Goal: Task Accomplishment & Management: Manage account settings

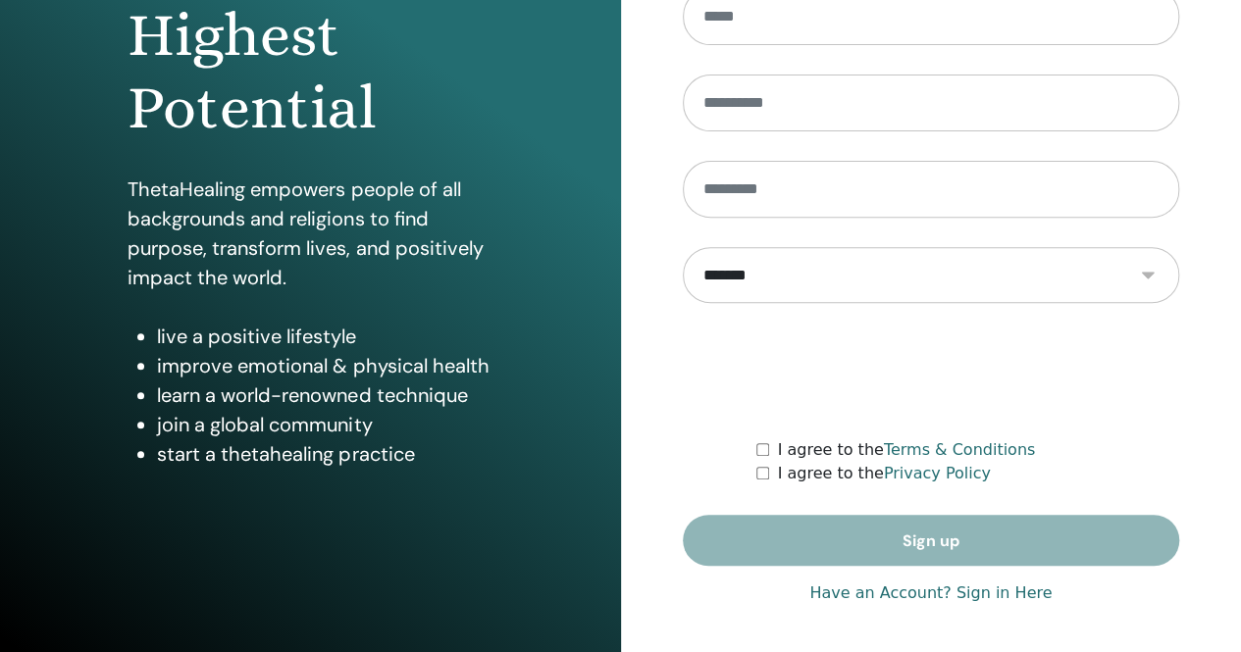
scroll to position [288, 0]
click at [902, 592] on link "Have an Account? Sign in Here" at bounding box center [930, 593] width 242 height 24
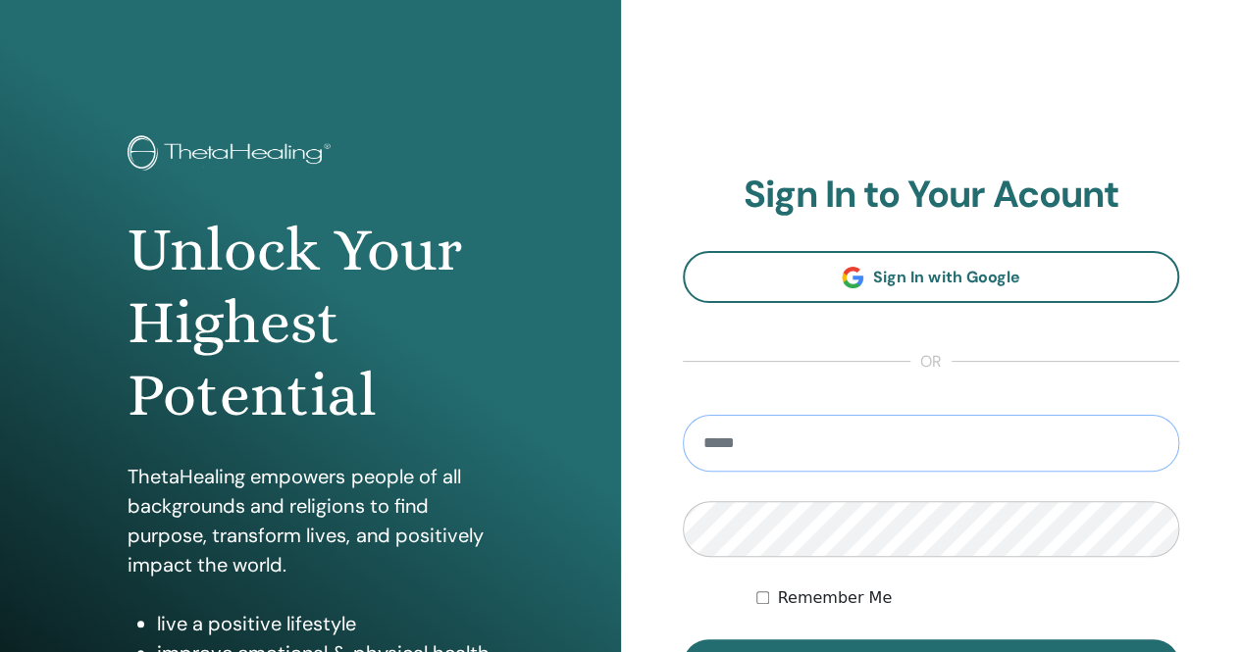
click at [793, 447] on input "email" at bounding box center [931, 443] width 497 height 57
type input "**********"
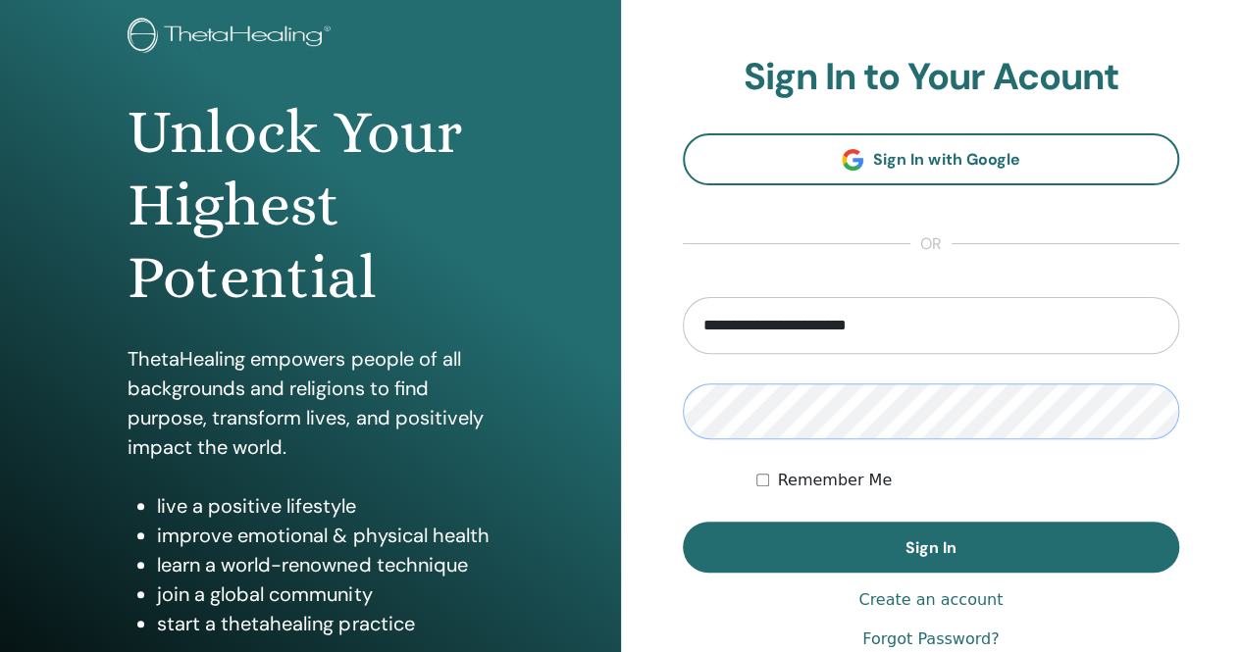
scroll to position [119, 0]
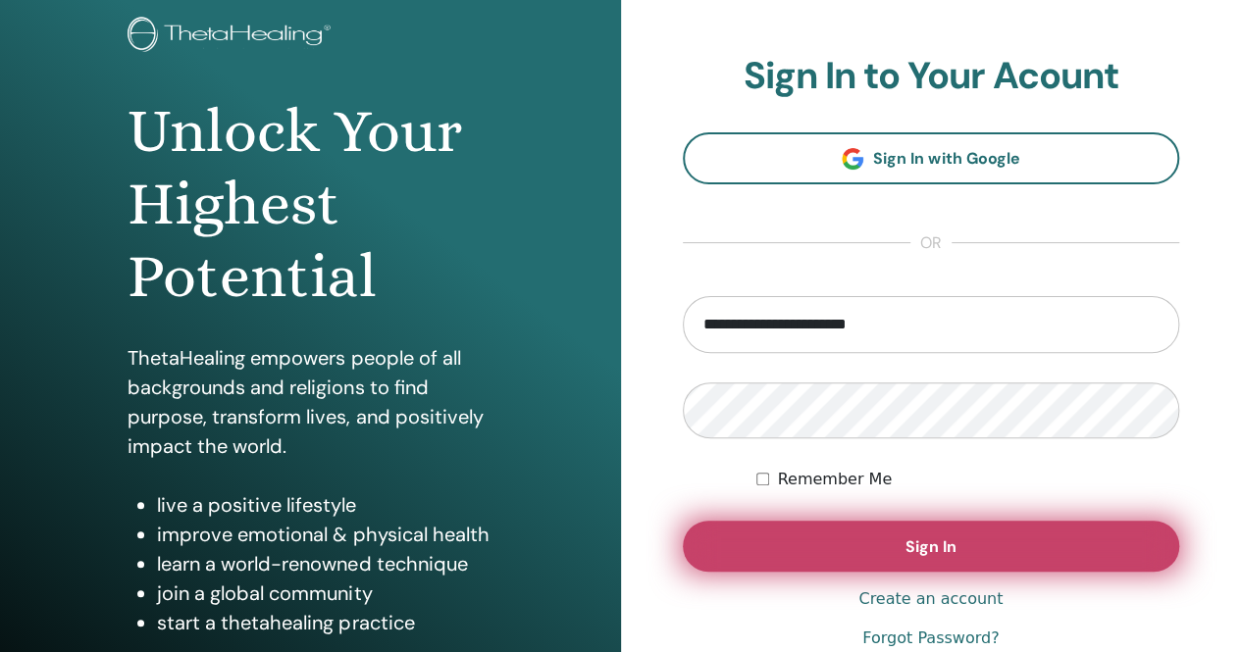
click at [986, 540] on button "Sign In" at bounding box center [931, 546] width 497 height 51
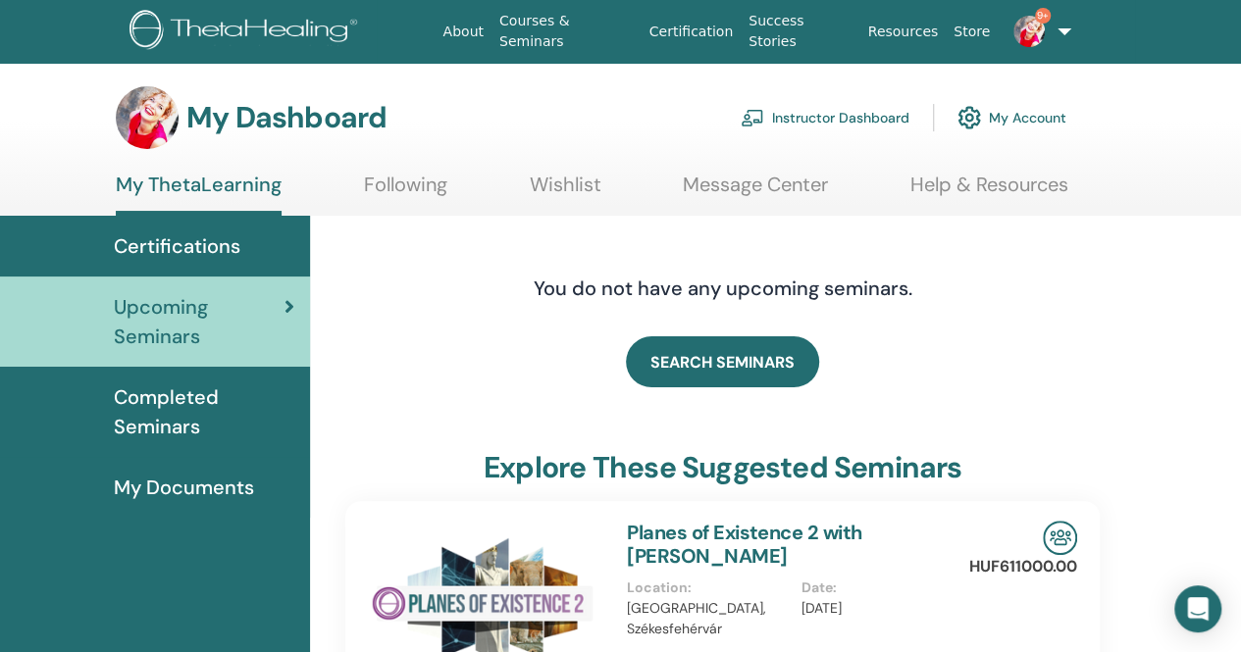
click at [824, 109] on link "Instructor Dashboard" at bounding box center [824, 117] width 169 height 43
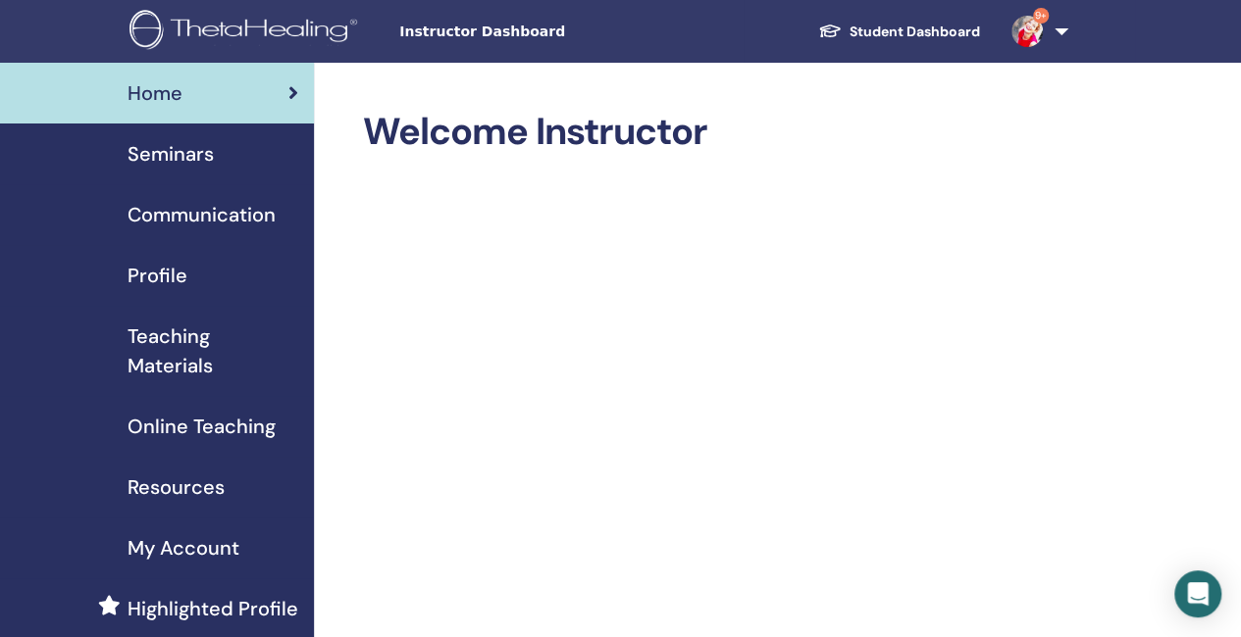
click at [175, 152] on span "Seminars" at bounding box center [170, 153] width 86 height 29
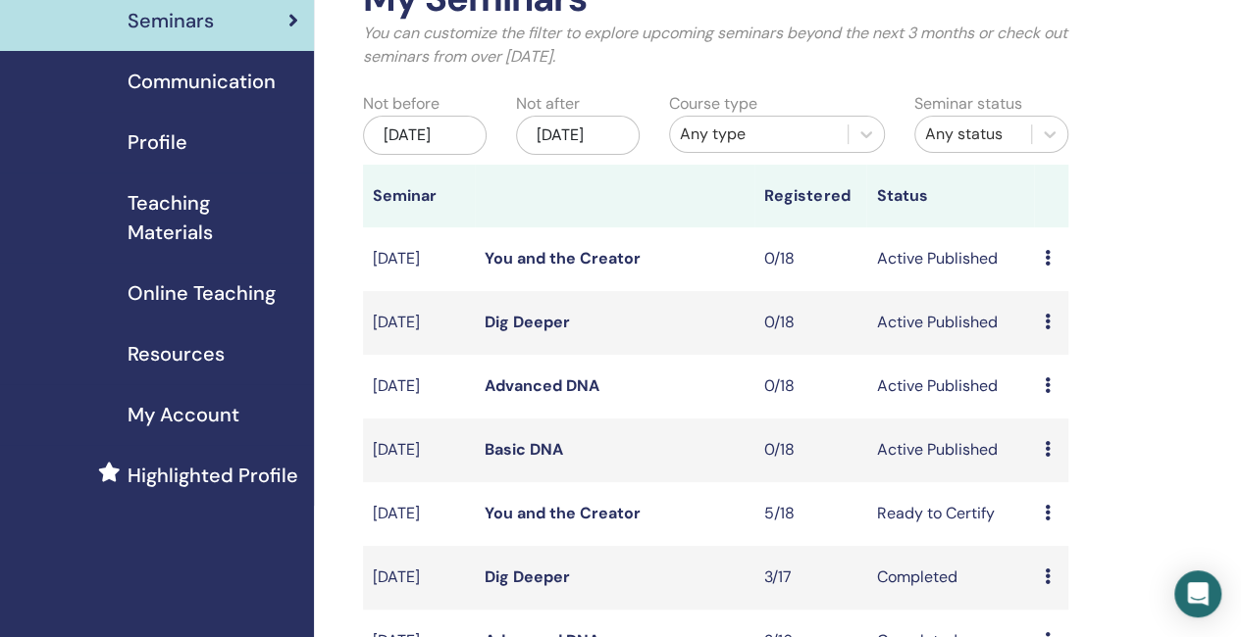
scroll to position [128, 0]
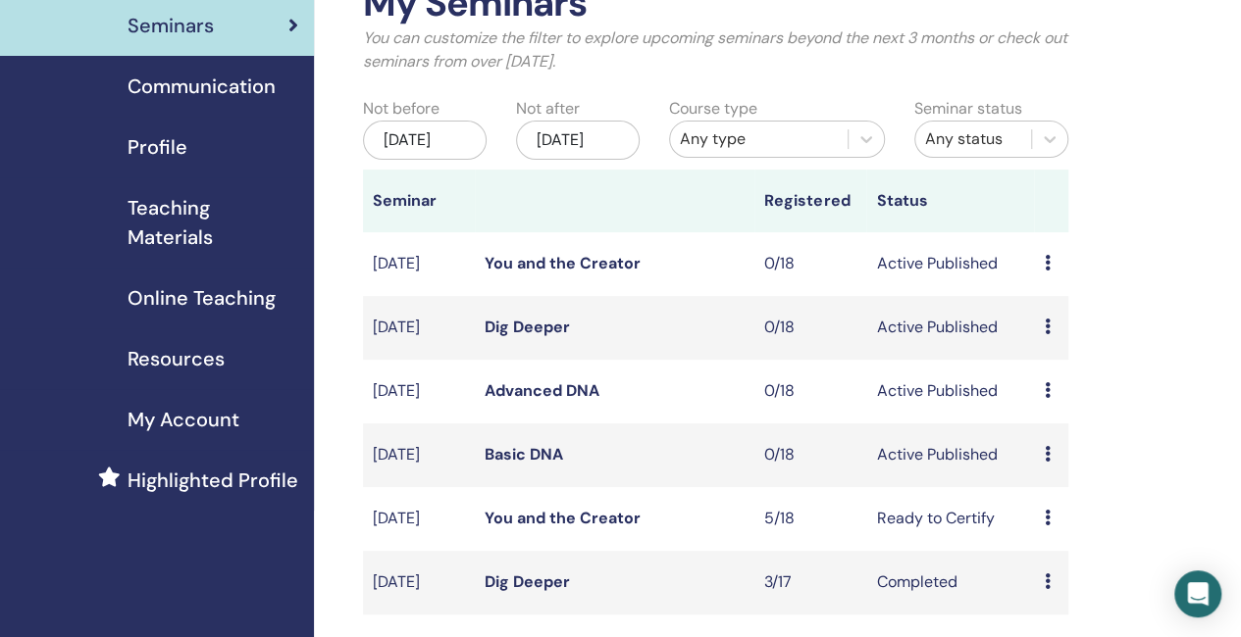
click at [624, 529] on link "You and the Creator" at bounding box center [562, 518] width 156 height 21
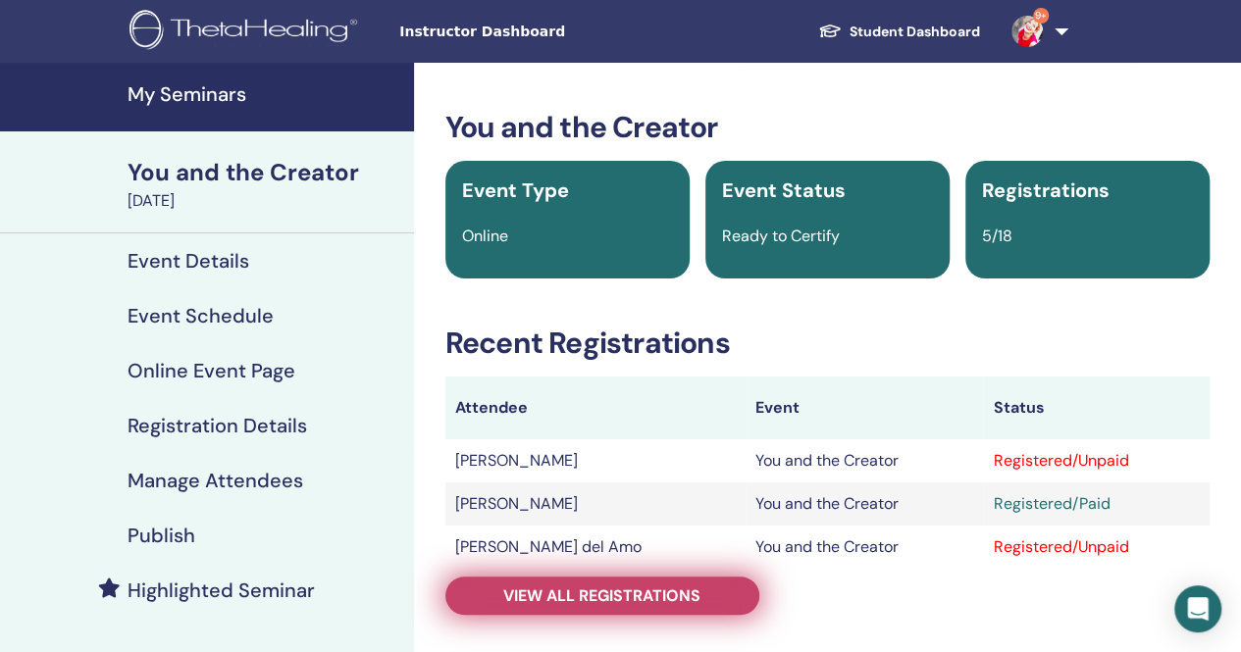
click at [618, 588] on span "View all registrations" at bounding box center [601, 596] width 197 height 21
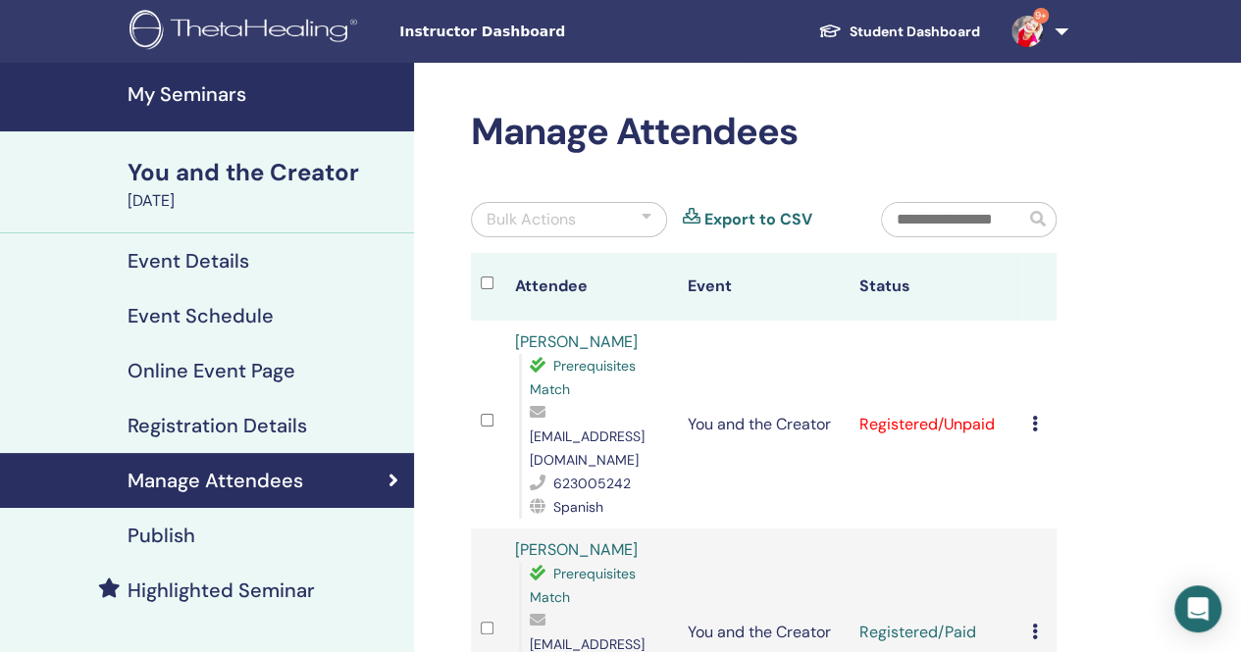
click at [1032, 416] on icon at bounding box center [1035, 424] width 6 height 16
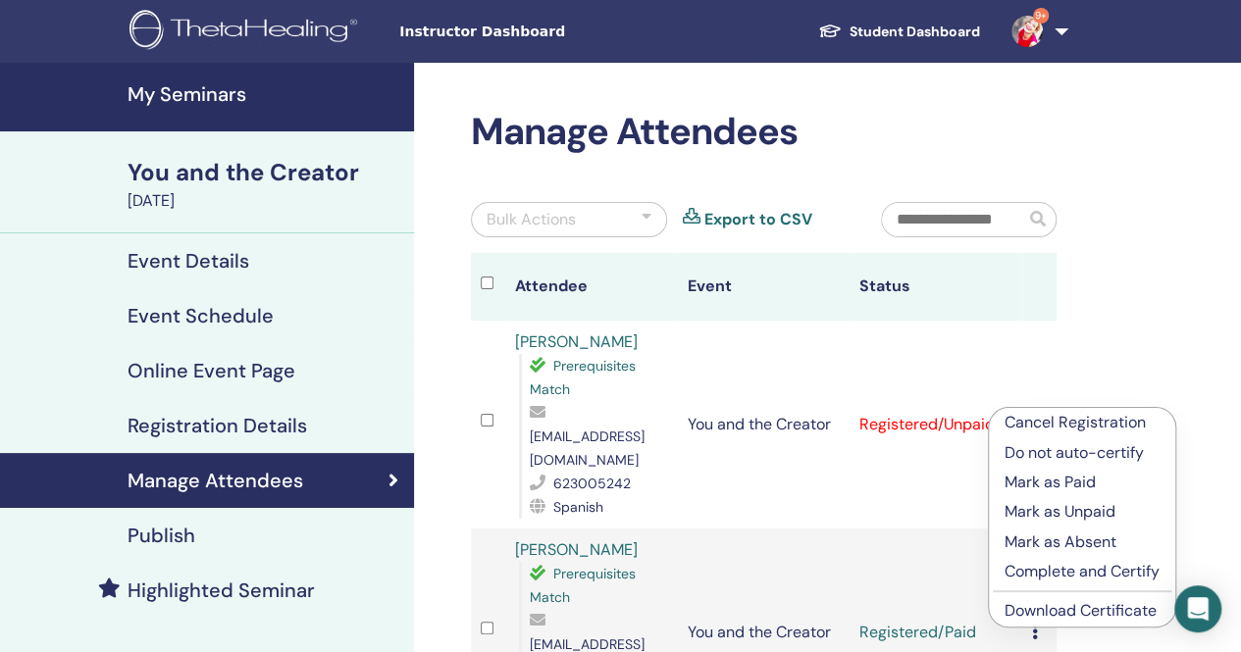
click at [1027, 476] on p "Mark as Paid" at bounding box center [1081, 483] width 155 height 24
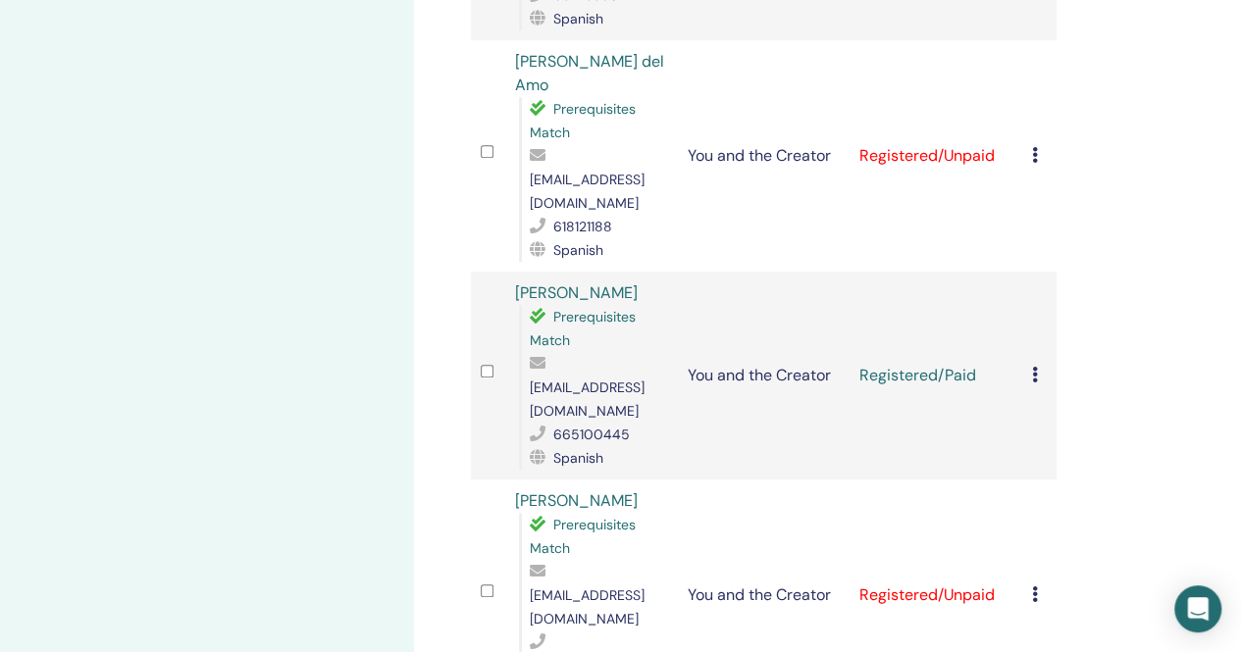
scroll to position [688, 0]
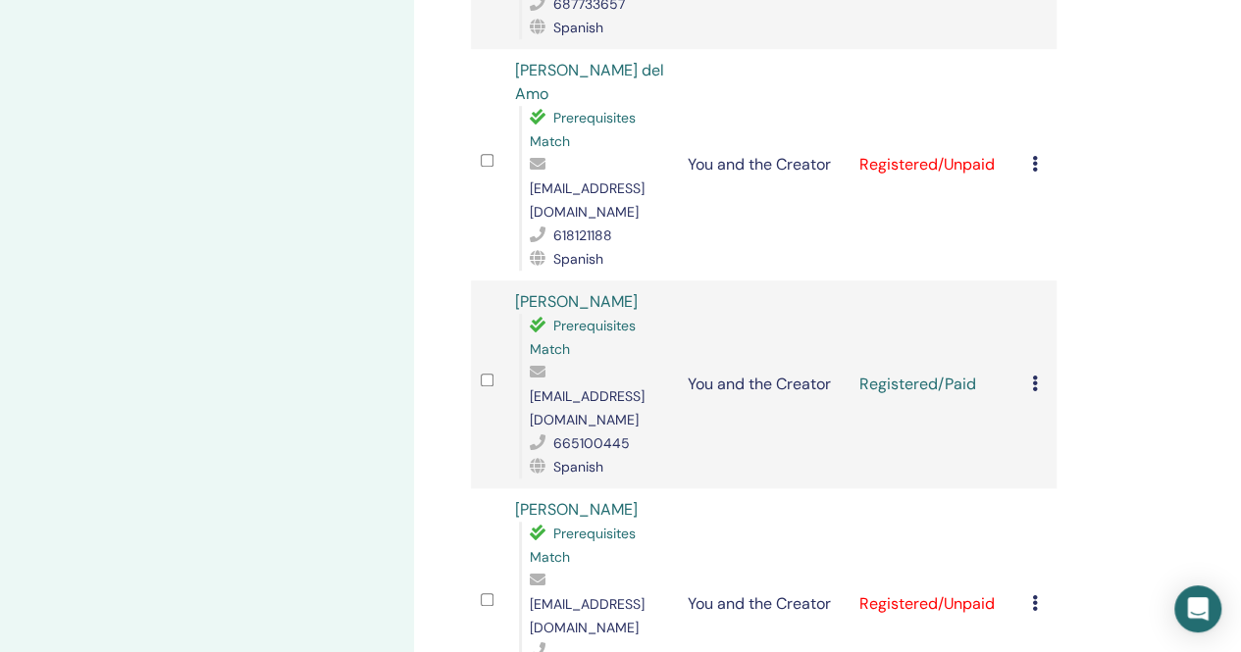
click at [1034, 156] on icon at bounding box center [1035, 164] width 6 height 16
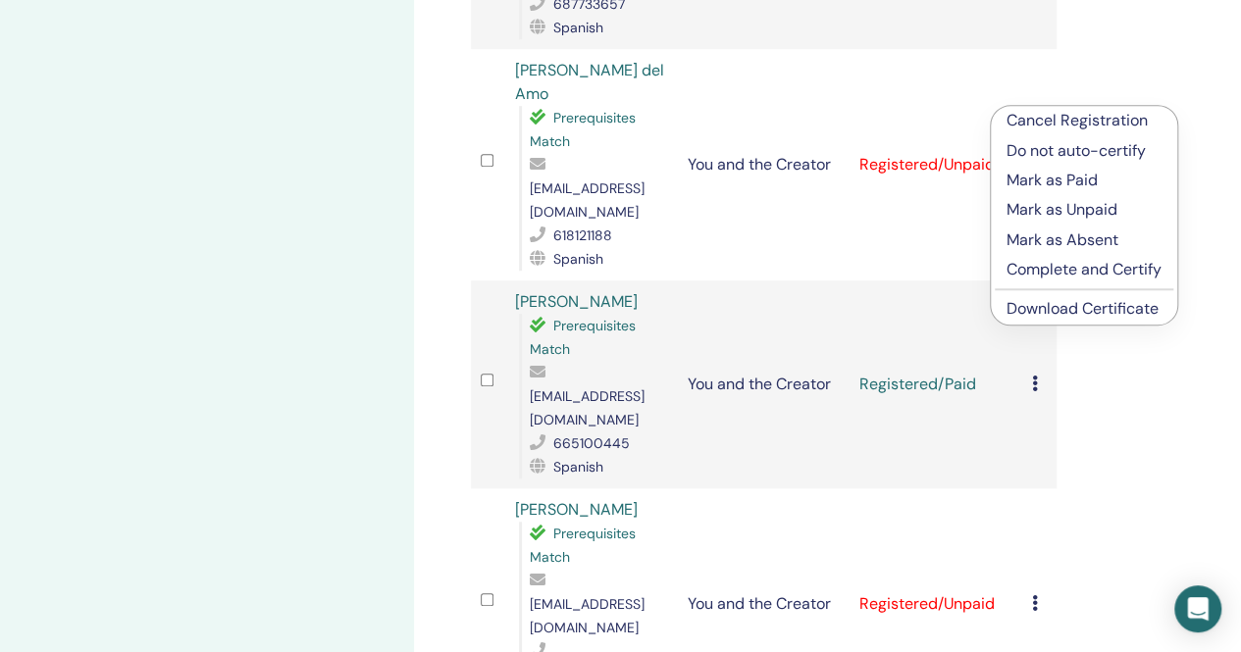
click at [1030, 152] on p "Do not auto-certify" at bounding box center [1083, 151] width 155 height 24
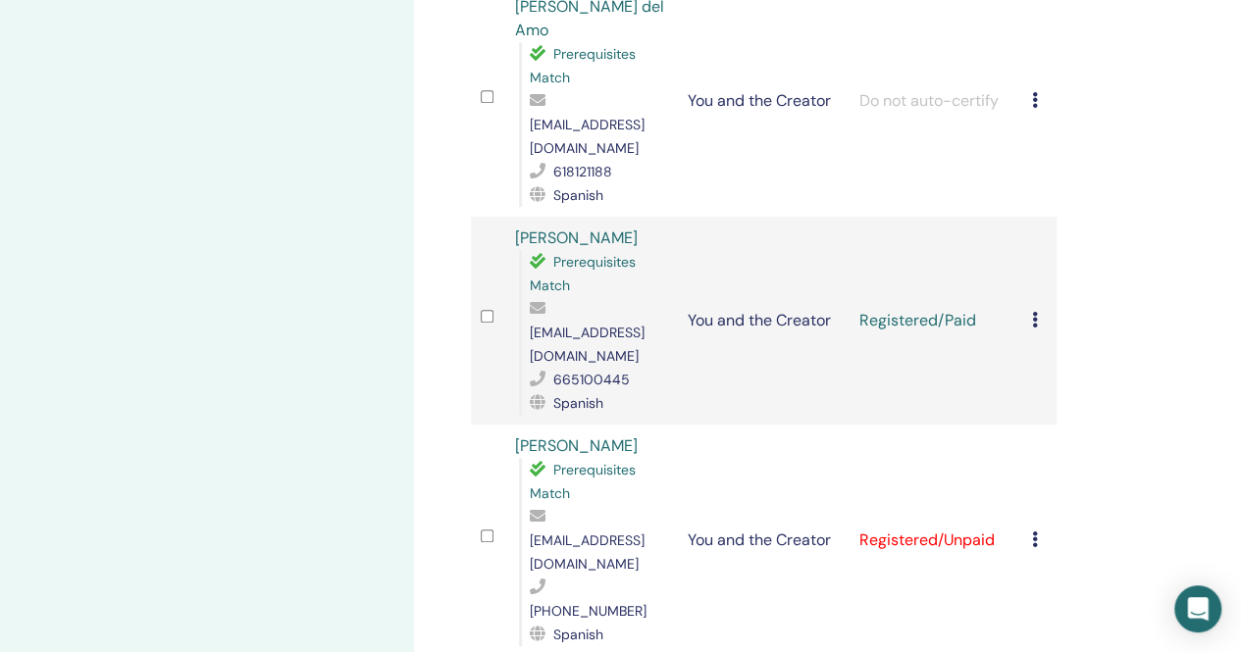
scroll to position [768, 0]
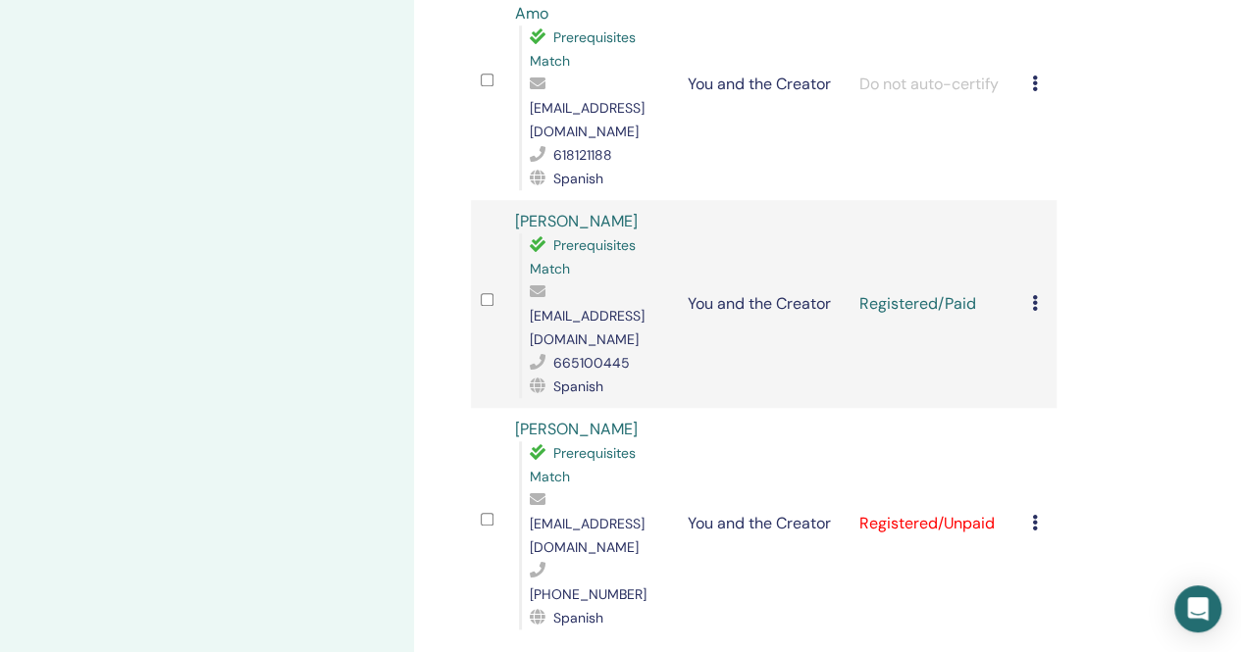
click at [1036, 515] on icon at bounding box center [1035, 523] width 6 height 16
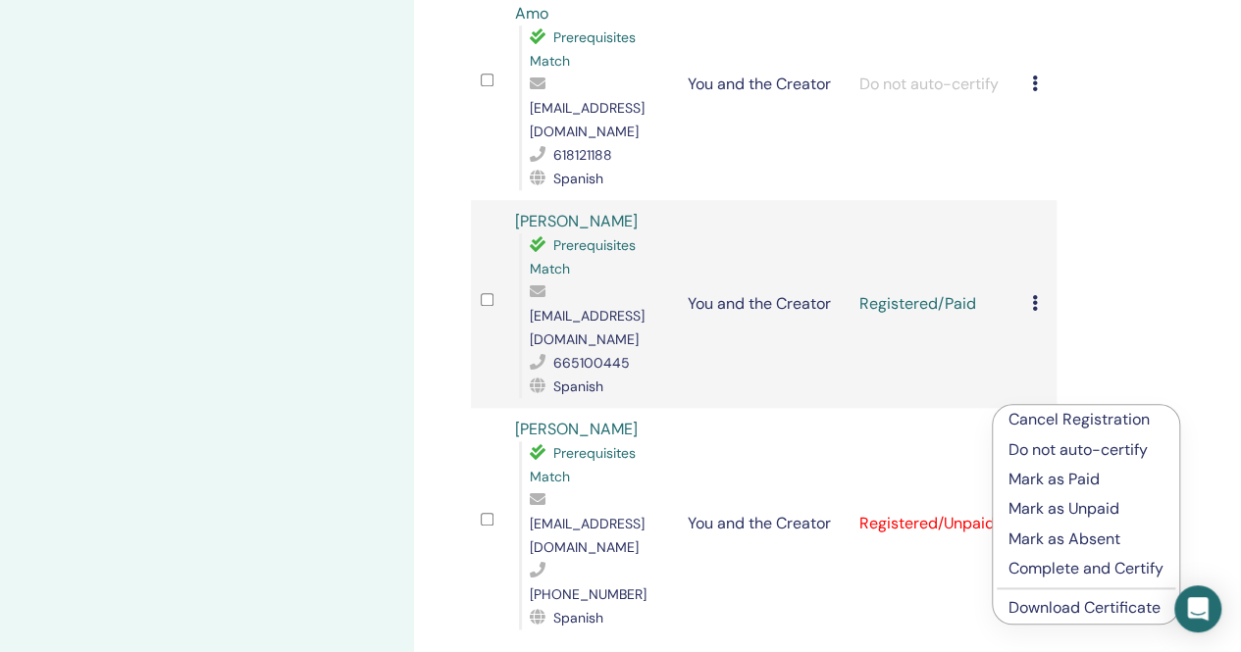
click at [1040, 448] on p "Do not auto-certify" at bounding box center [1085, 450] width 155 height 24
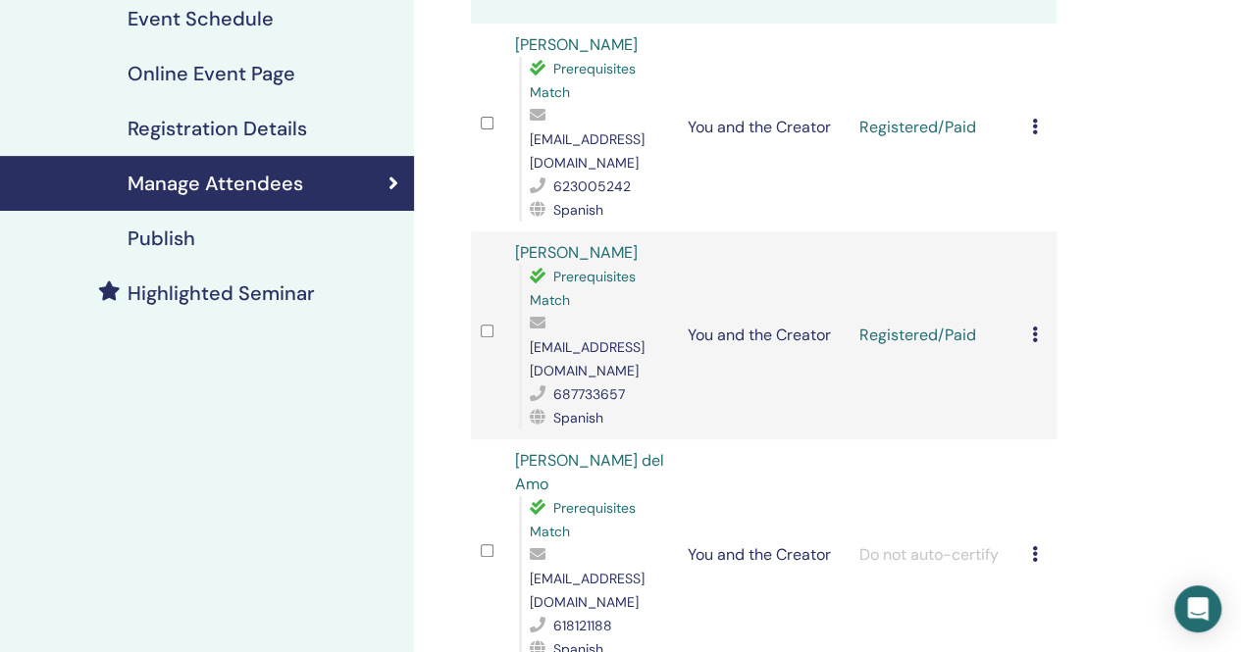
scroll to position [53, 0]
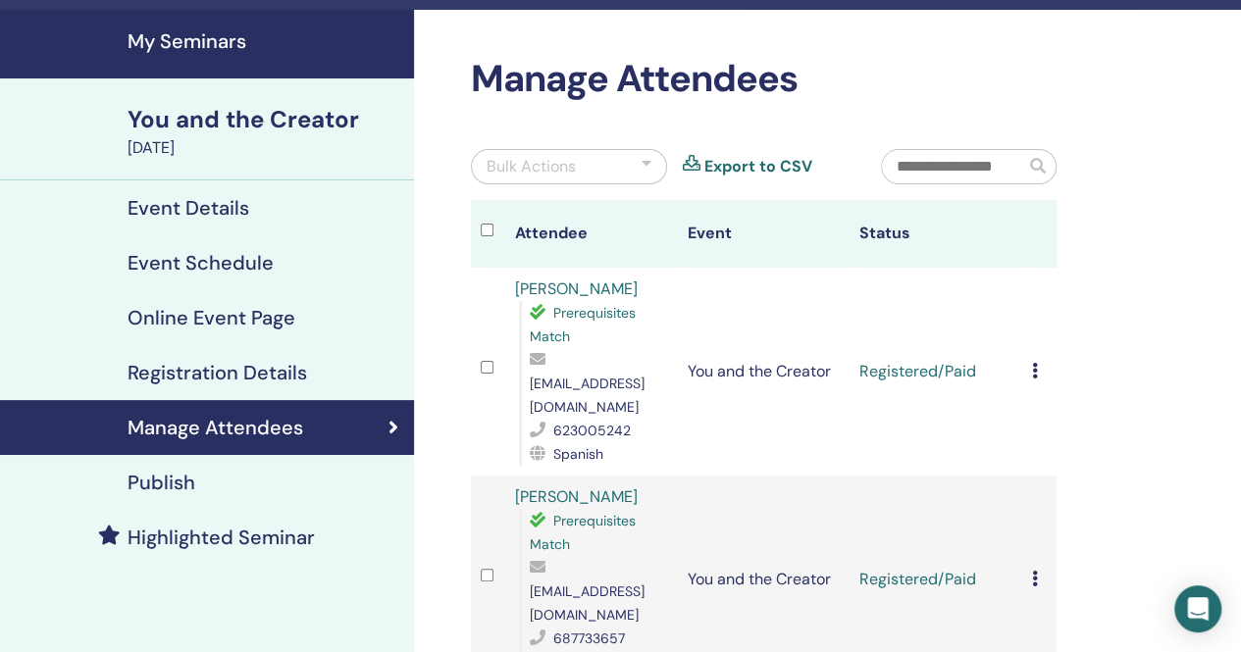
click at [602, 293] on link "[PERSON_NAME]" at bounding box center [576, 289] width 123 height 21
click at [1033, 363] on icon at bounding box center [1035, 371] width 6 height 16
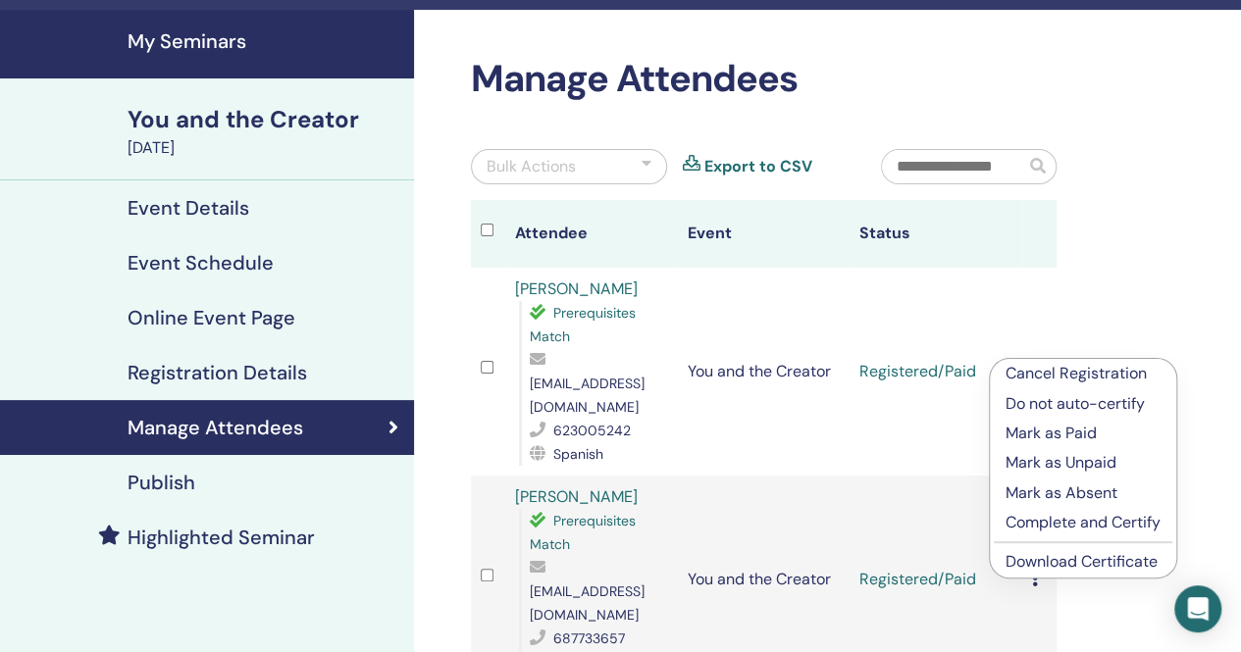
click at [1055, 521] on p "Complete and Certify" at bounding box center [1082, 523] width 155 height 24
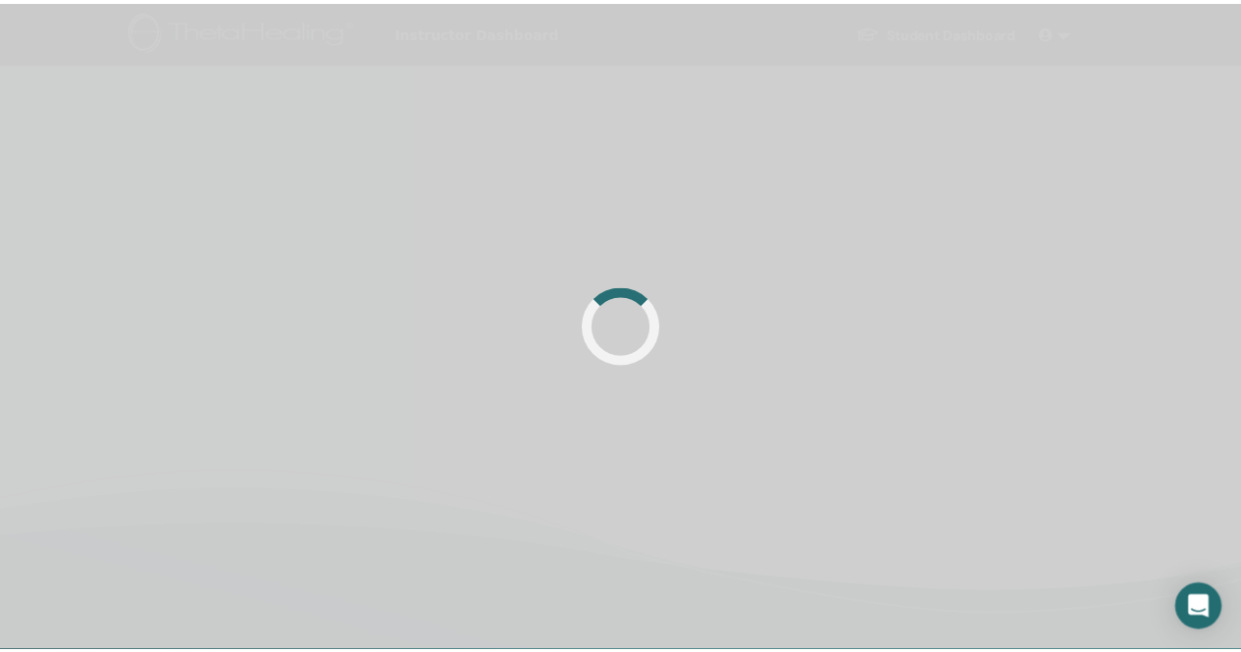
scroll to position [53, 0]
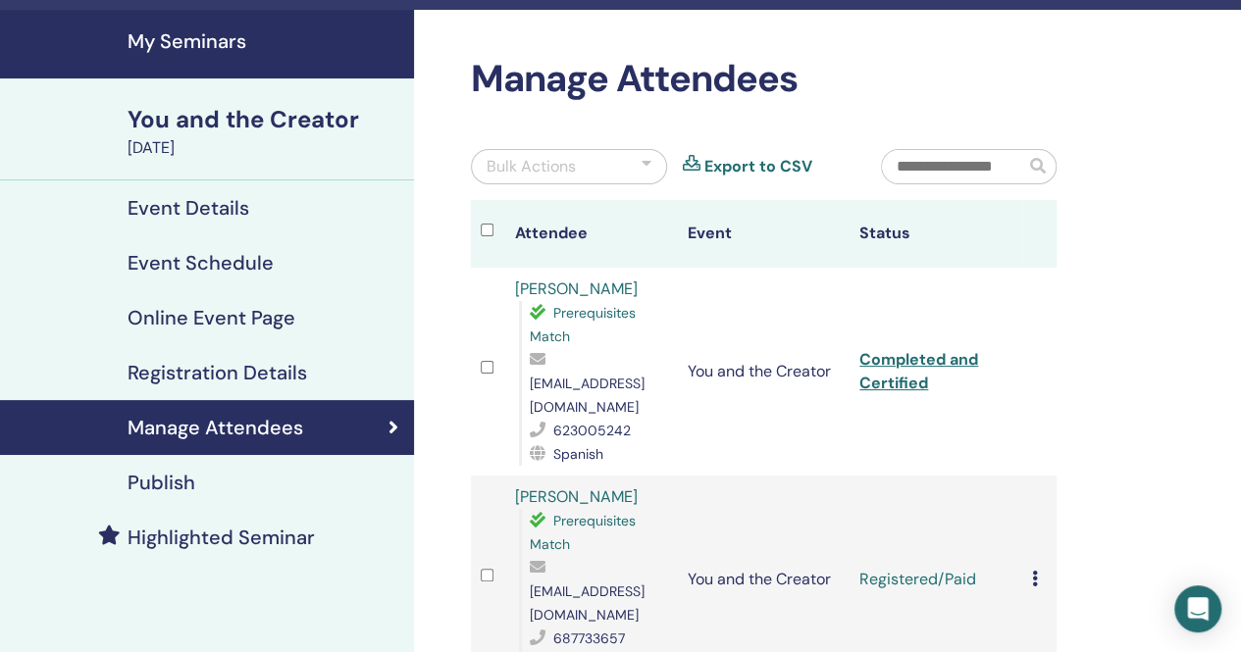
click at [879, 357] on td "Completed and Certified" at bounding box center [935, 372] width 173 height 208
click at [898, 349] on link "Completed and Certified" at bounding box center [918, 371] width 119 height 44
click at [1034, 571] on icon at bounding box center [1035, 579] width 6 height 16
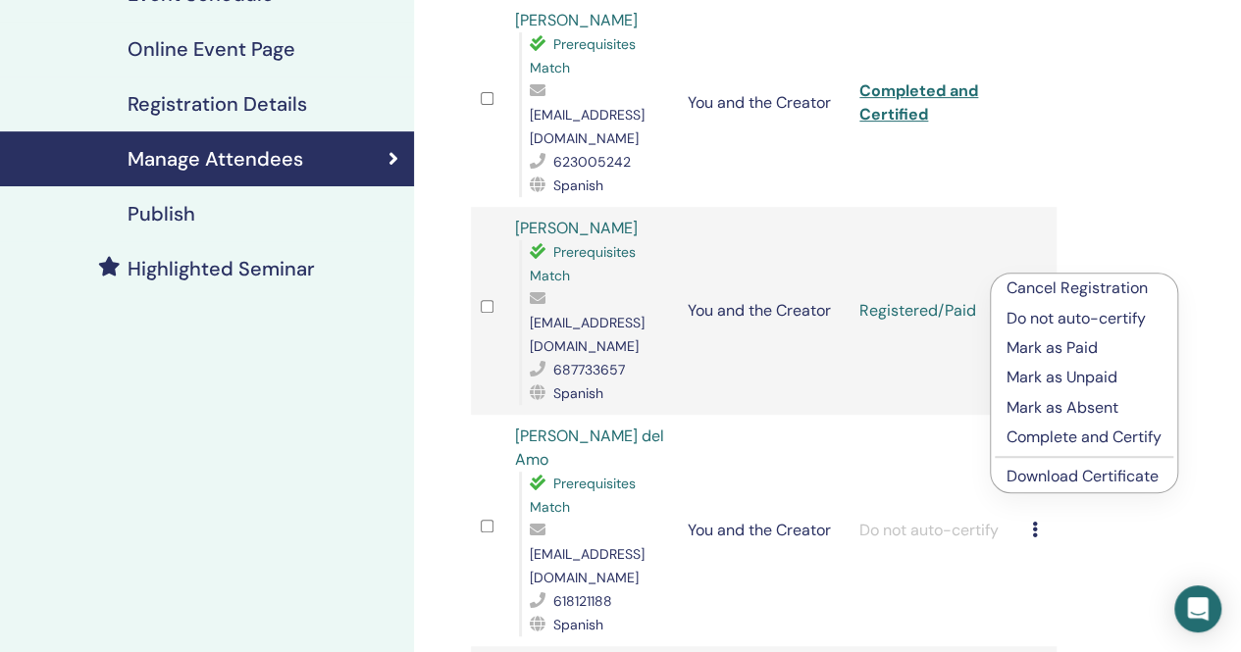
scroll to position [344, 0]
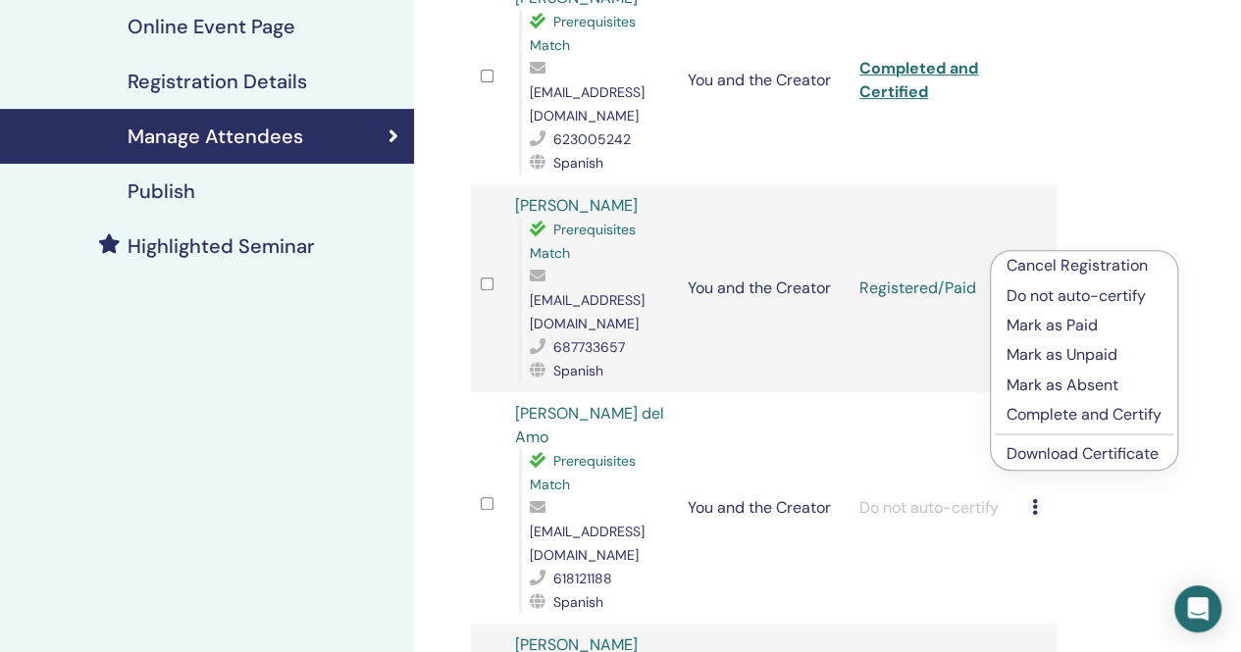
click at [1069, 417] on p "Complete and Certify" at bounding box center [1083, 415] width 155 height 24
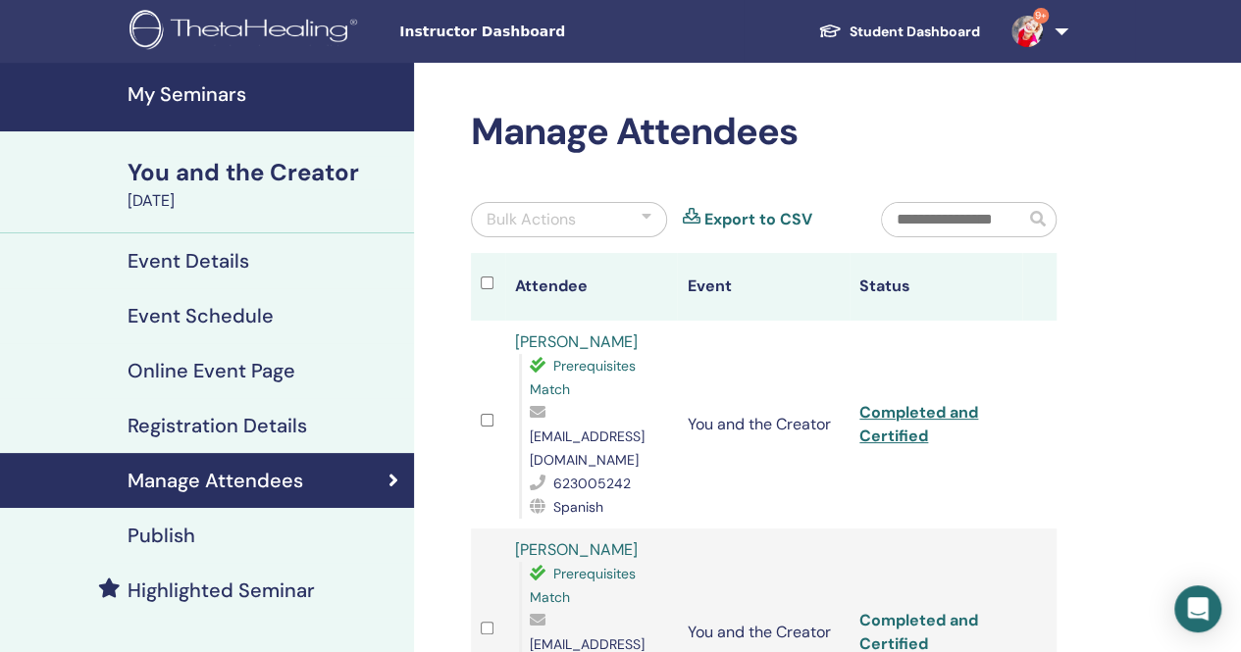
click at [899, 610] on link "Completed and Certified" at bounding box center [918, 632] width 119 height 44
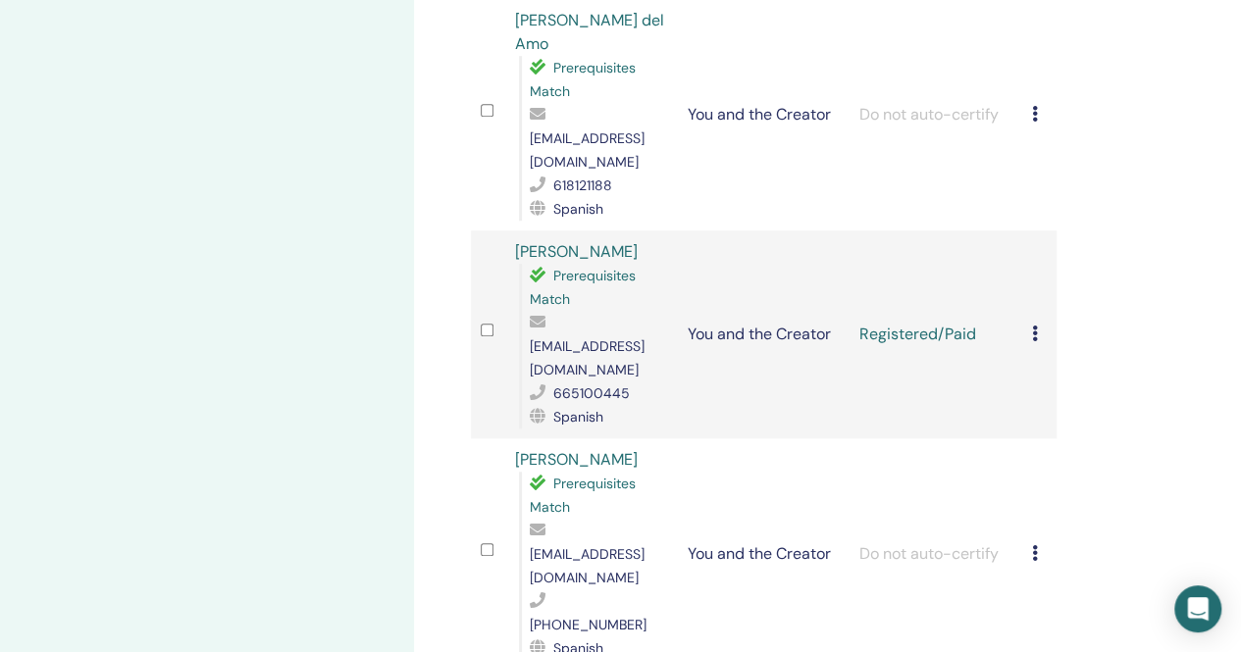
scroll to position [728, 0]
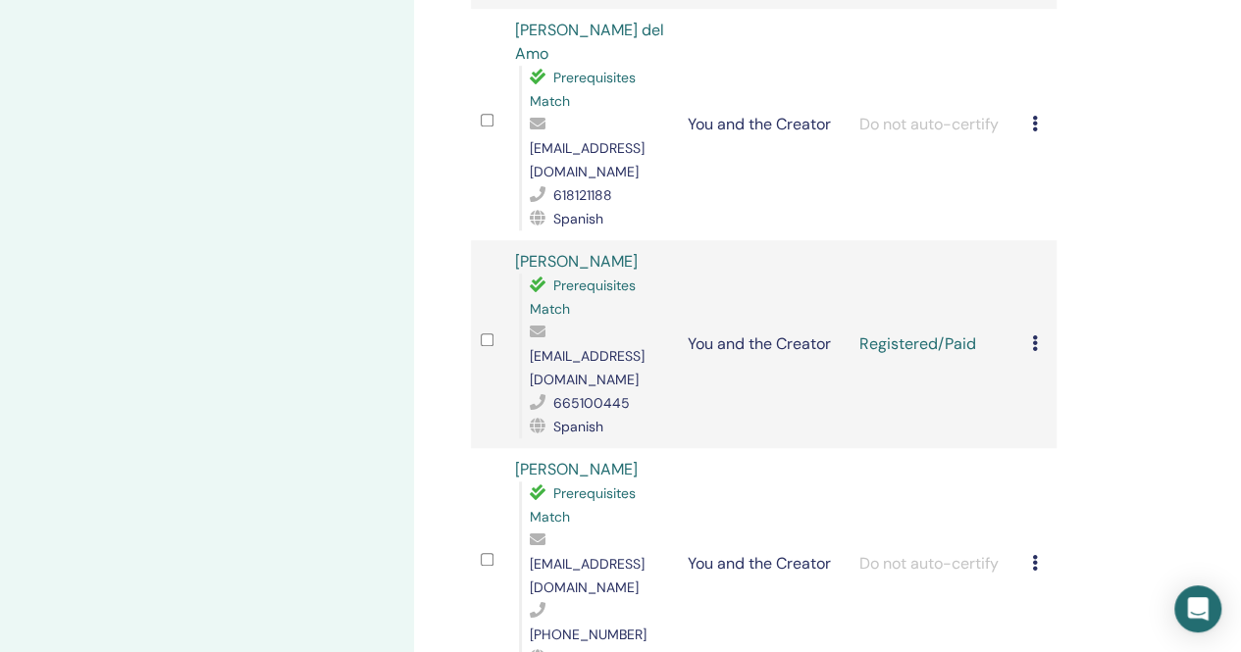
click at [1032, 335] on icon at bounding box center [1035, 343] width 6 height 16
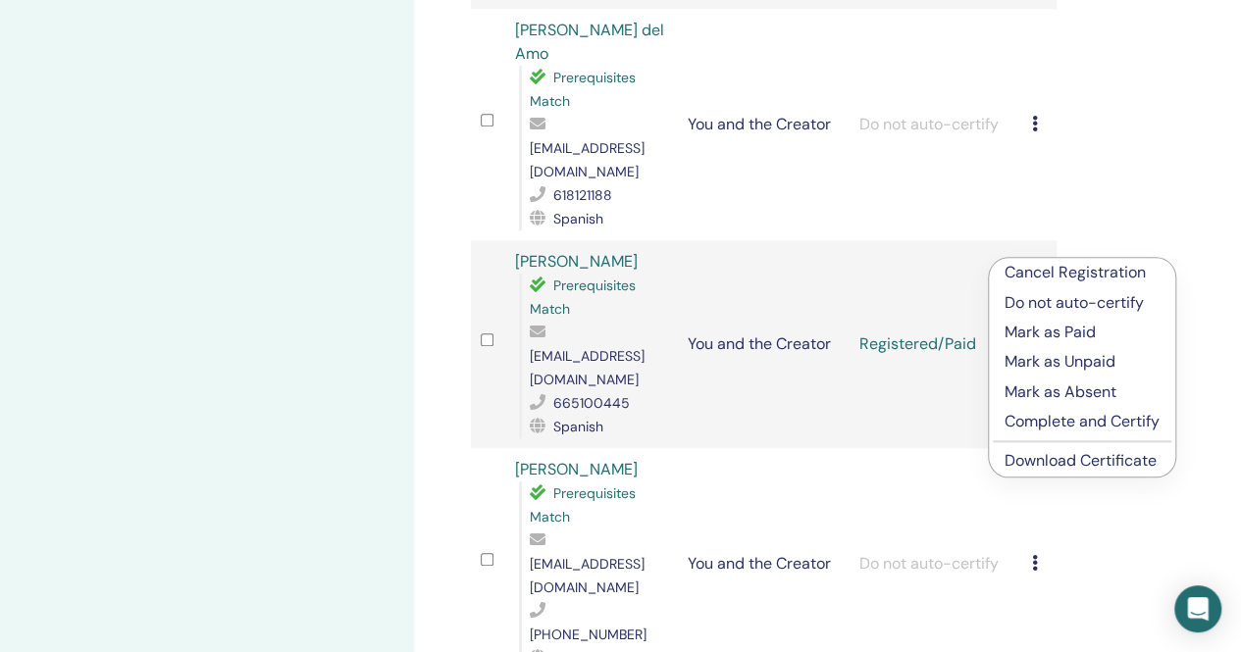
click at [1028, 419] on p "Complete and Certify" at bounding box center [1081, 422] width 155 height 24
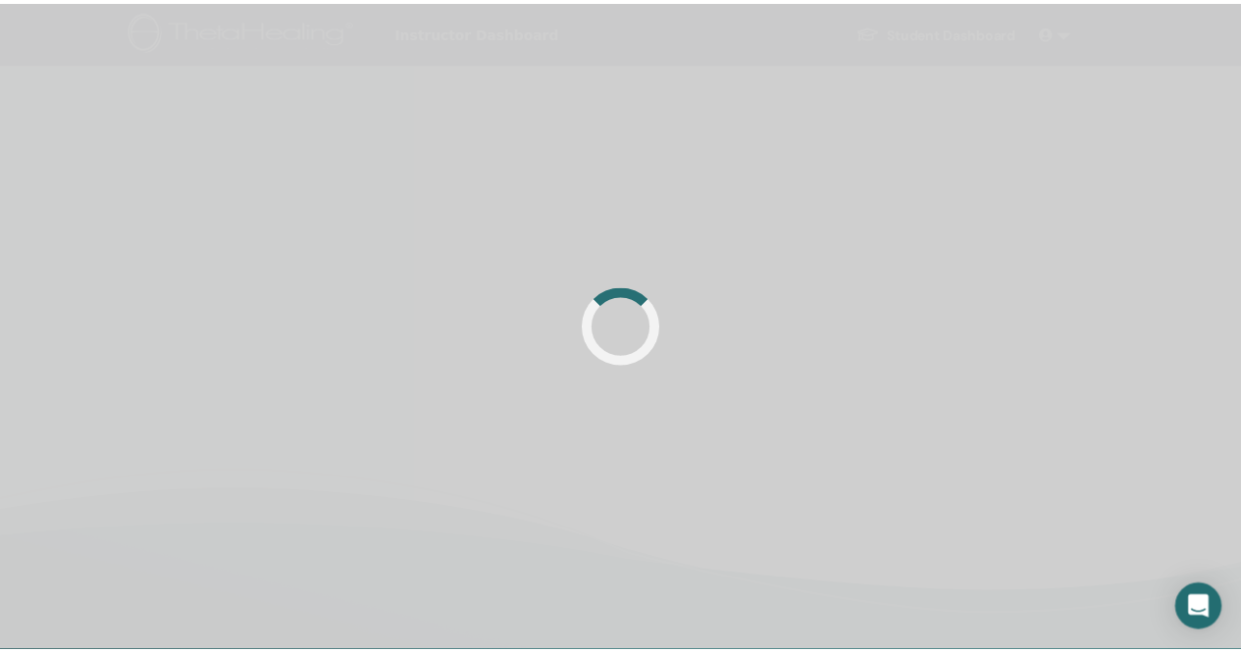
scroll to position [467, 0]
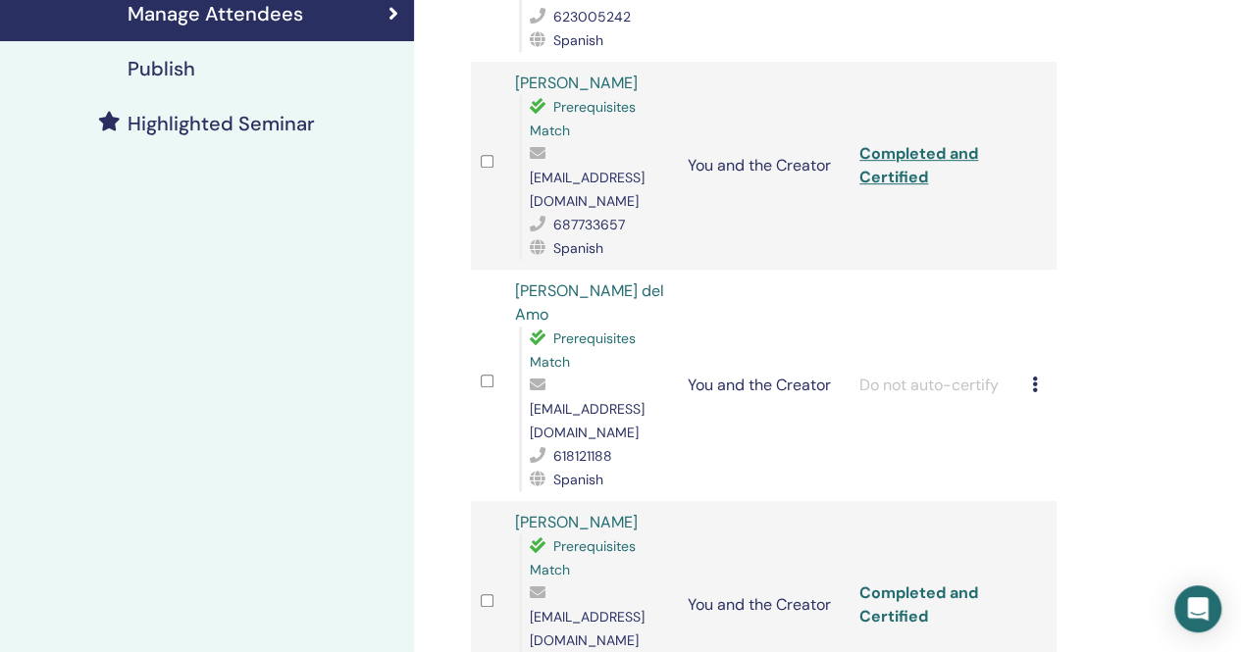
click at [899, 583] on link "Completed and Certified" at bounding box center [918, 605] width 119 height 44
